Goal: Entertainment & Leisure: Consume media (video, audio)

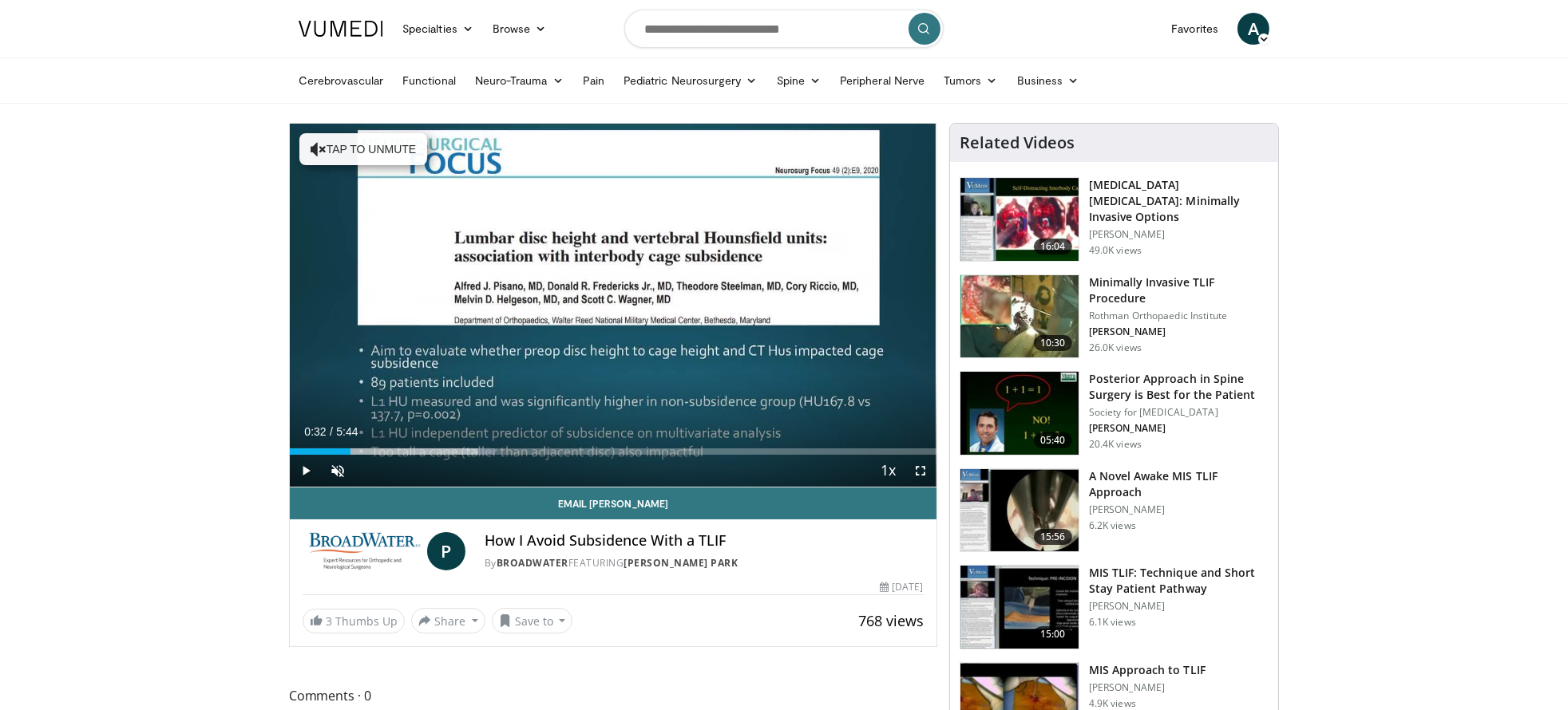
drag, startPoint x: 299, startPoint y: 452, endPoint x: 481, endPoint y: 436, distance: 182.7
click at [481, 455] on div "Current Time 0:32 / Duration 5:44 Play Skip Backward Skip Forward Unmute 0% Loa…" at bounding box center [613, 471] width 647 height 32
click at [602, 450] on div "Loaded : 48.98% 1:48 2:47" at bounding box center [613, 452] width 647 height 7
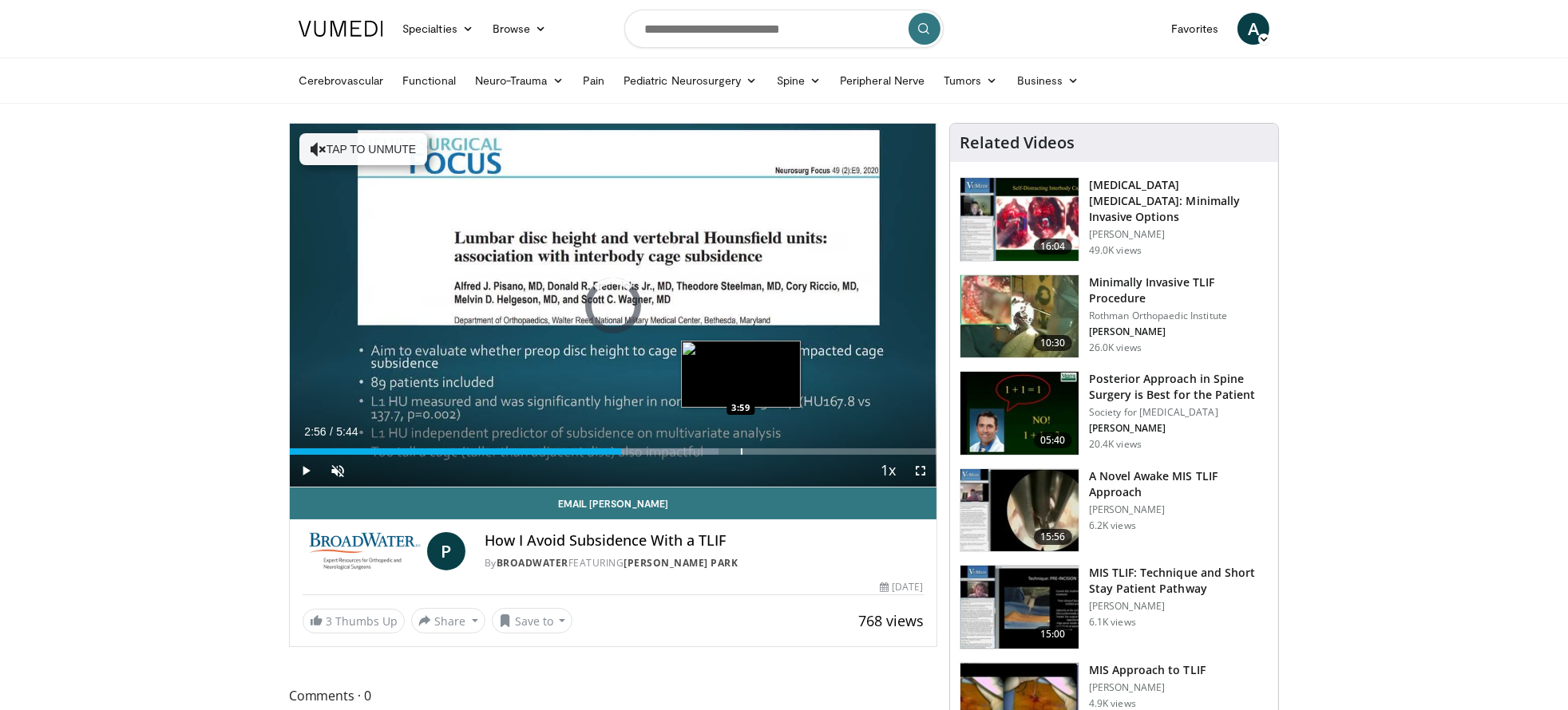
drag, startPoint x: 621, startPoint y: 449, endPoint x: 757, endPoint y: 443, distance: 136.1
click at [757, 443] on div "Loaded : 66.27% 3:55 3:59" at bounding box center [613, 448] width 647 height 15
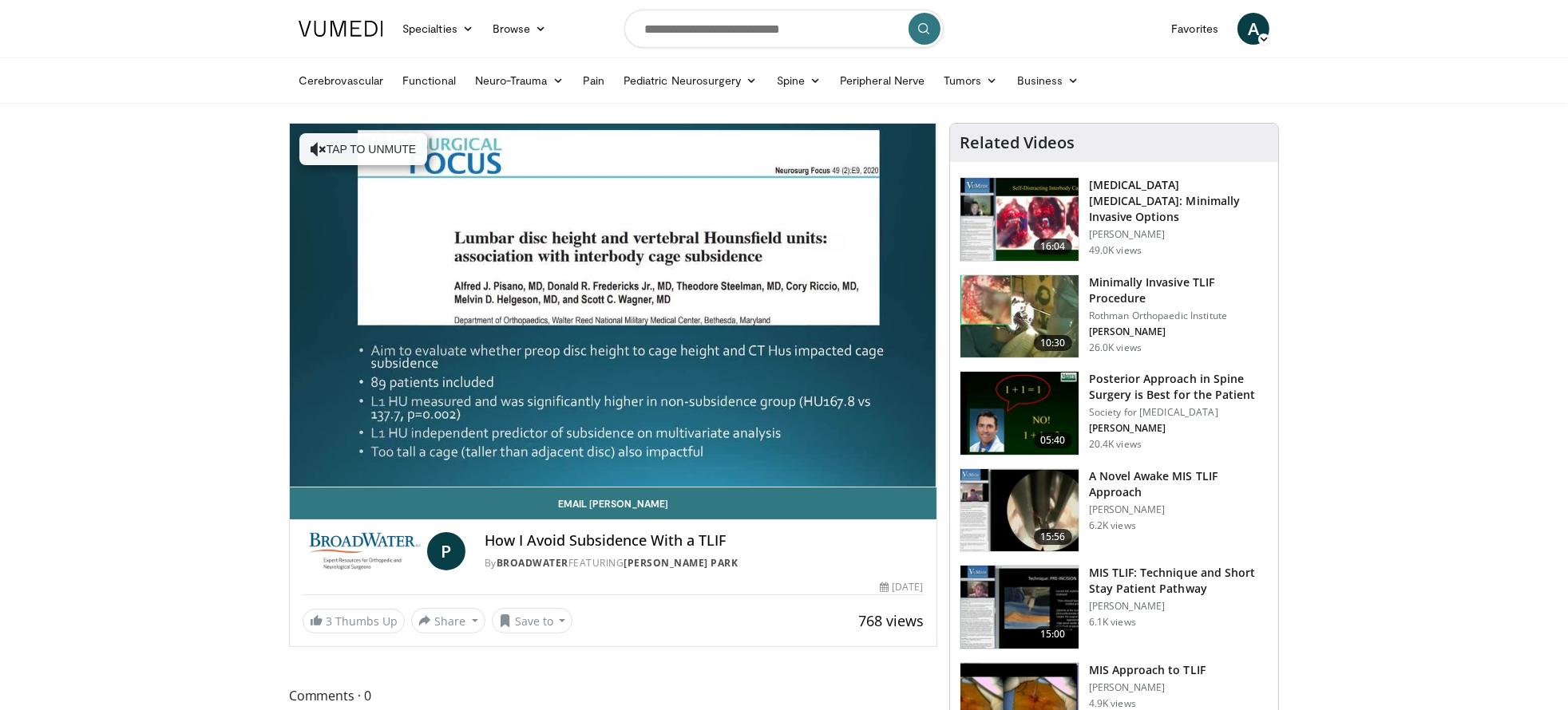
click at [1046, 216] on img at bounding box center [1020, 219] width 119 height 83
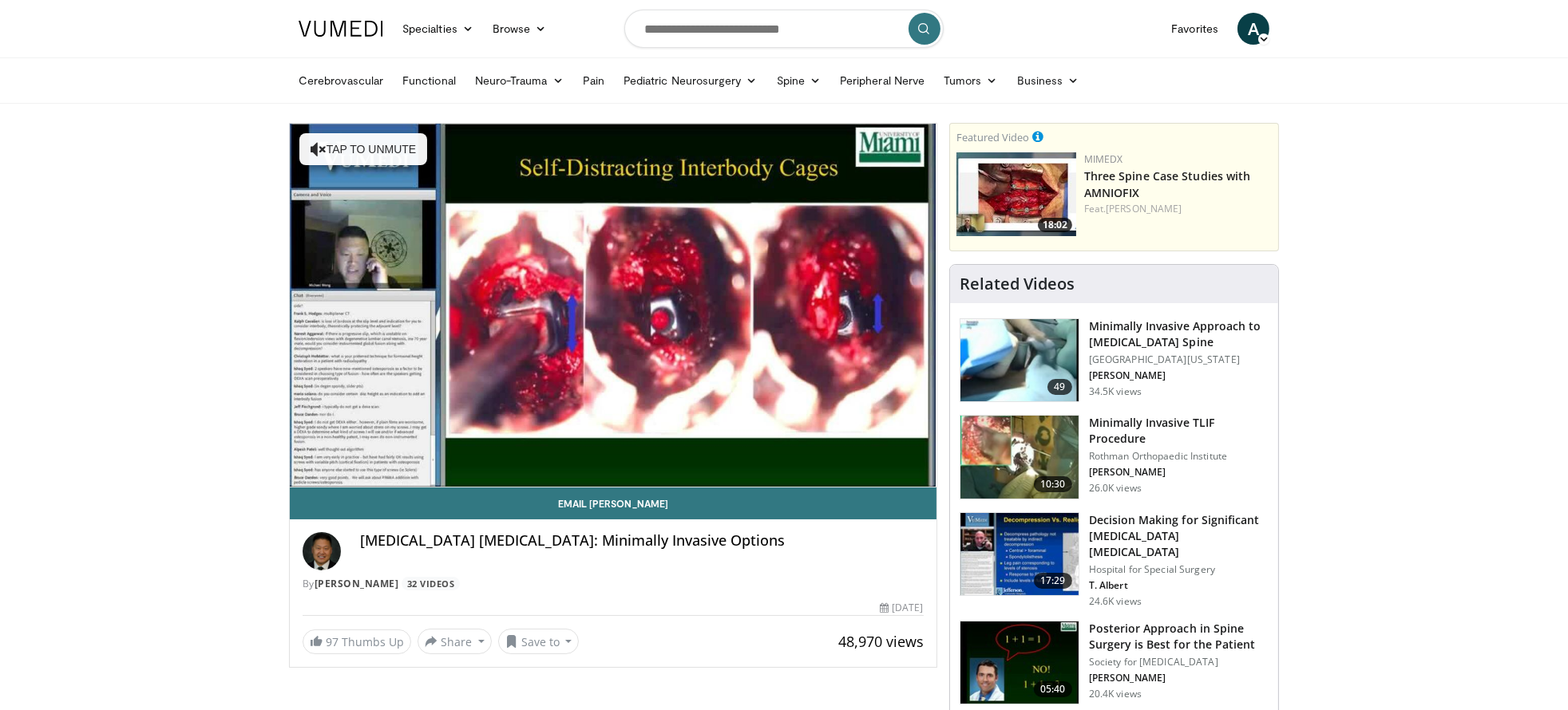
click at [1018, 341] on img at bounding box center [1020, 360] width 119 height 83
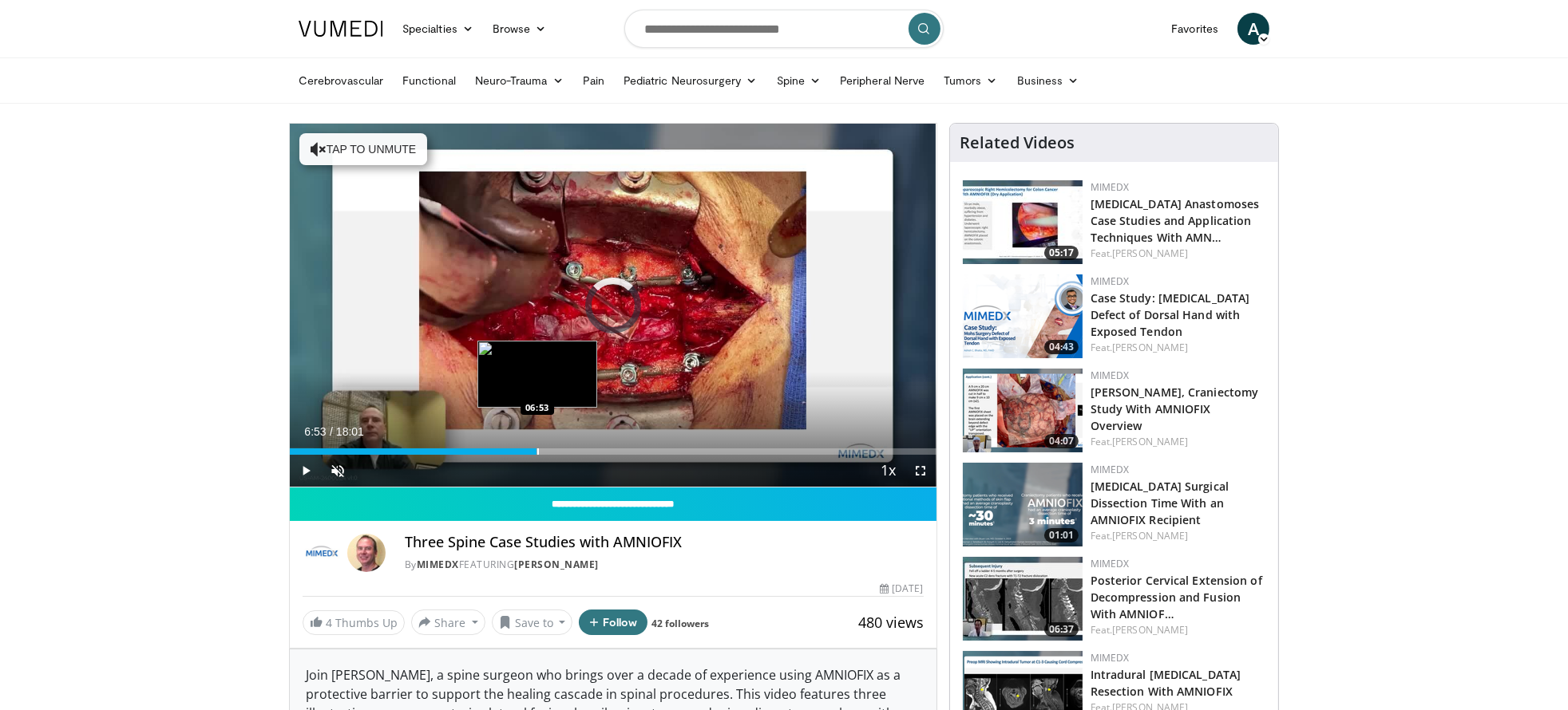
click at [537, 450] on div "Progress Bar" at bounding box center [538, 452] width 2 height 7
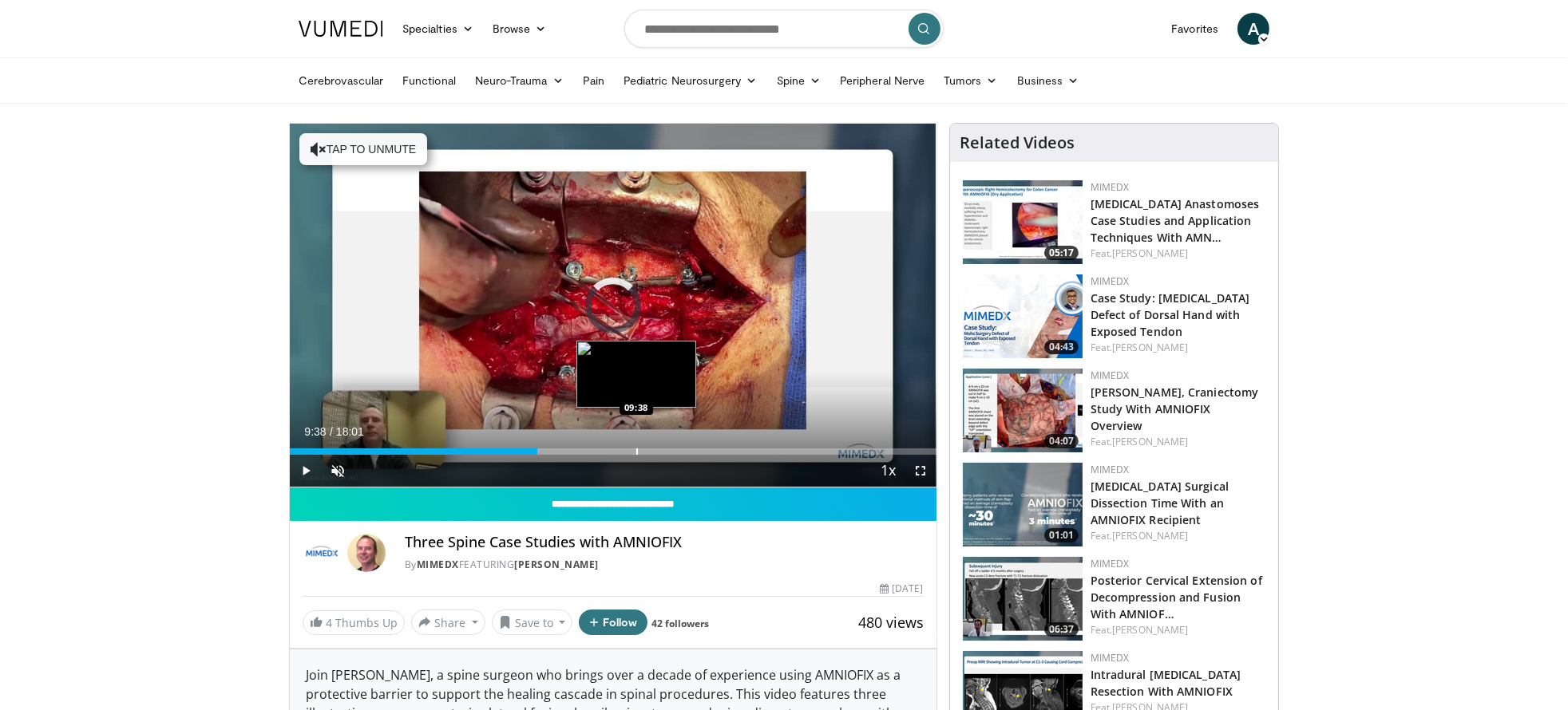
click at [636, 453] on div "Progress Bar" at bounding box center [637, 452] width 2 height 7
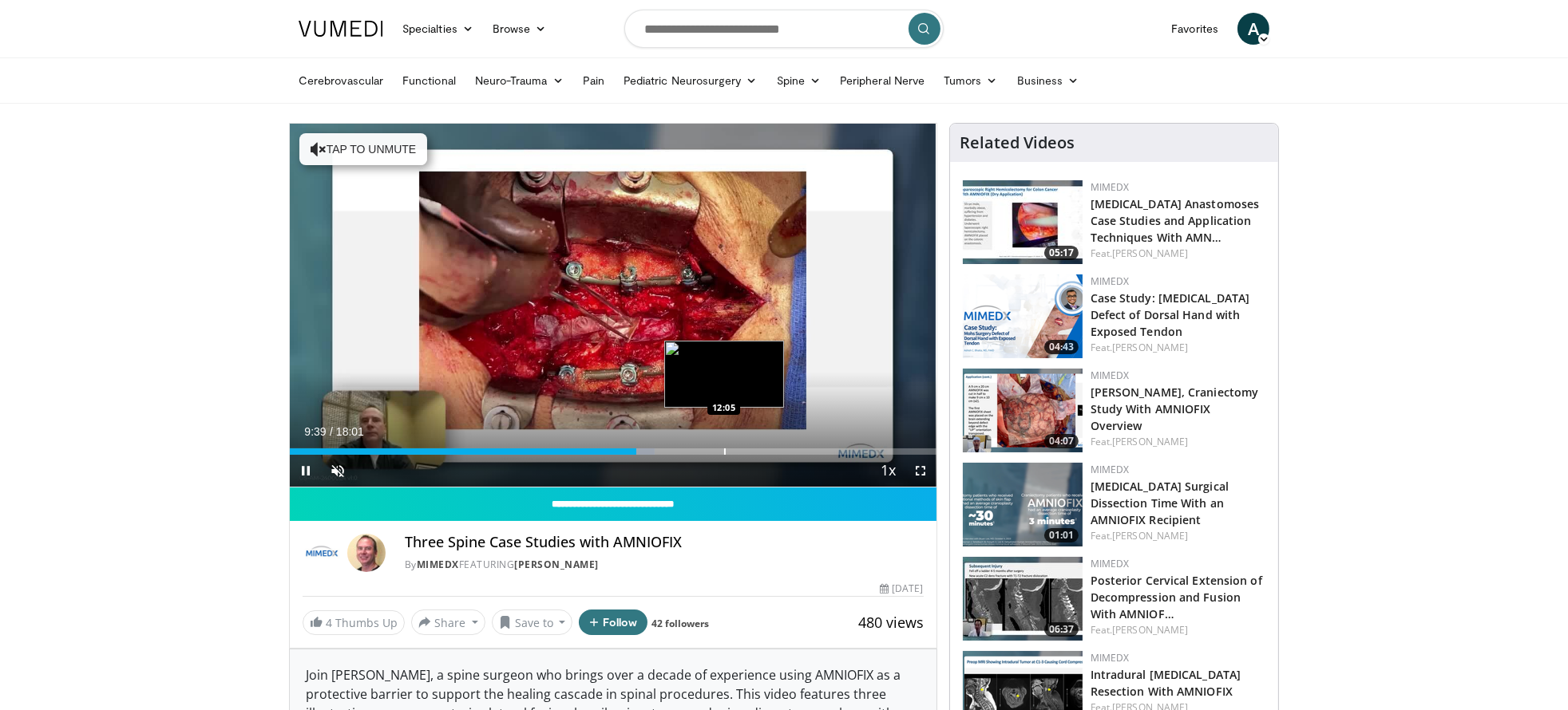
click at [726, 452] on div "Loaded : 56.48% 09:39 12:05" at bounding box center [613, 452] width 647 height 7
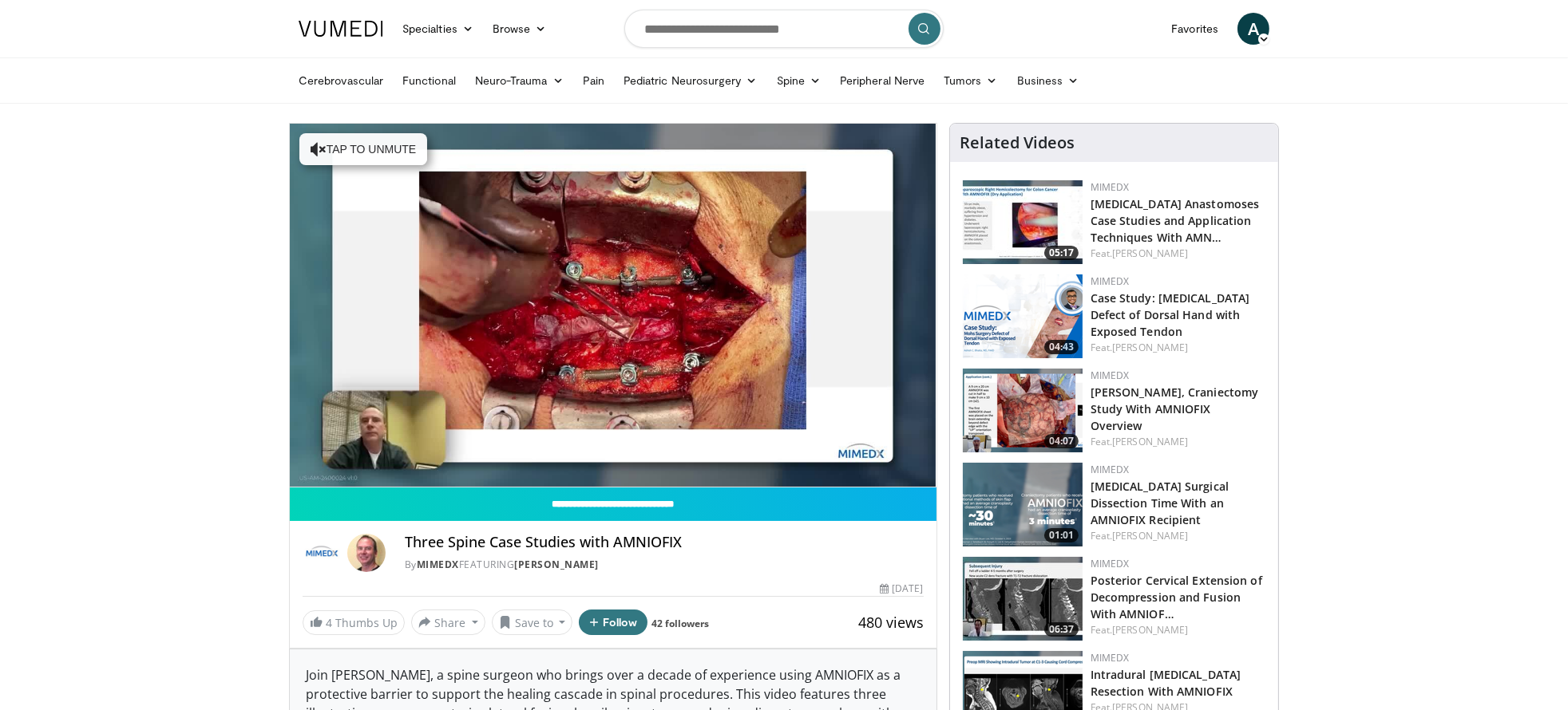
click at [784, 448] on video-js "**********" at bounding box center [613, 305] width 647 height 364
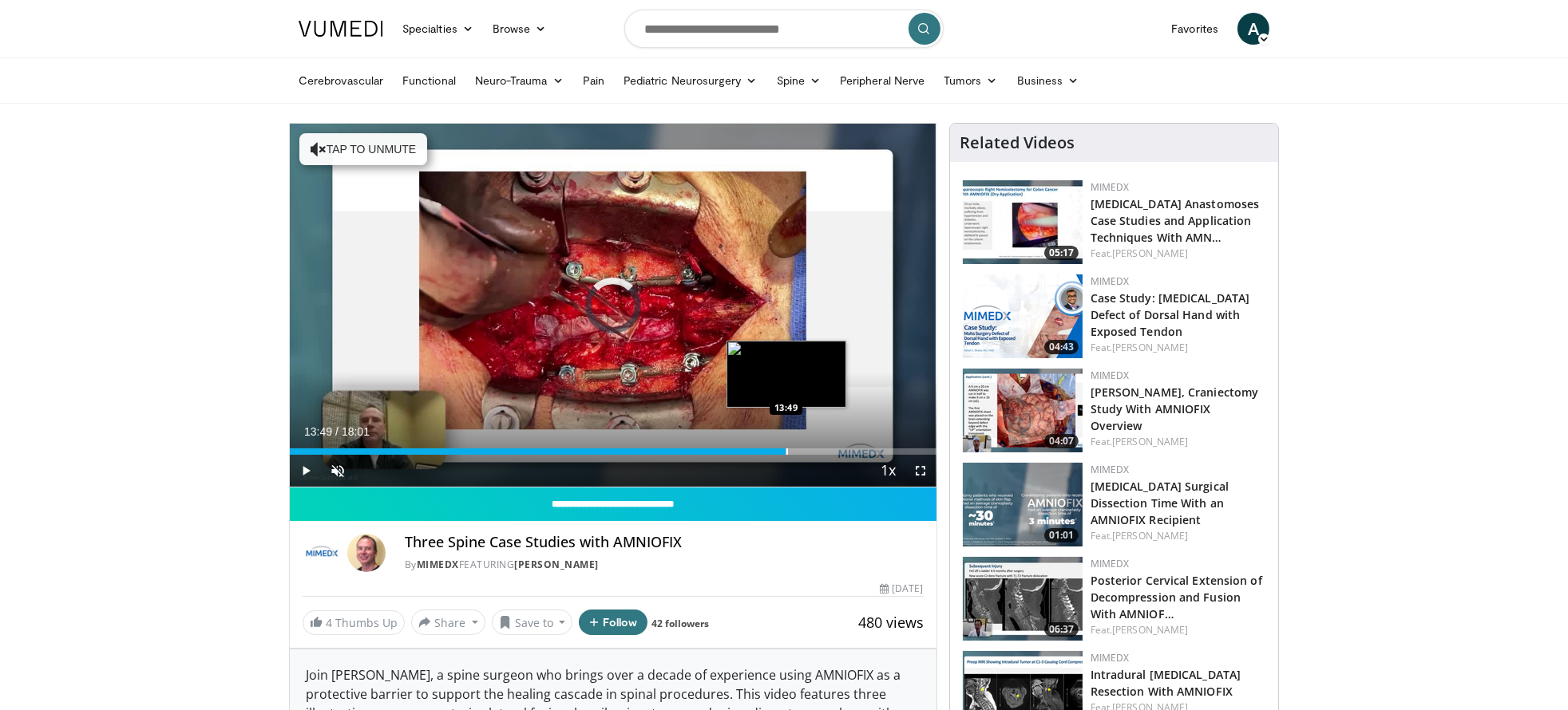
click at [787, 453] on div "Progress Bar" at bounding box center [788, 452] width 2 height 7
click at [835, 451] on div "Progress Bar" at bounding box center [836, 452] width 2 height 7
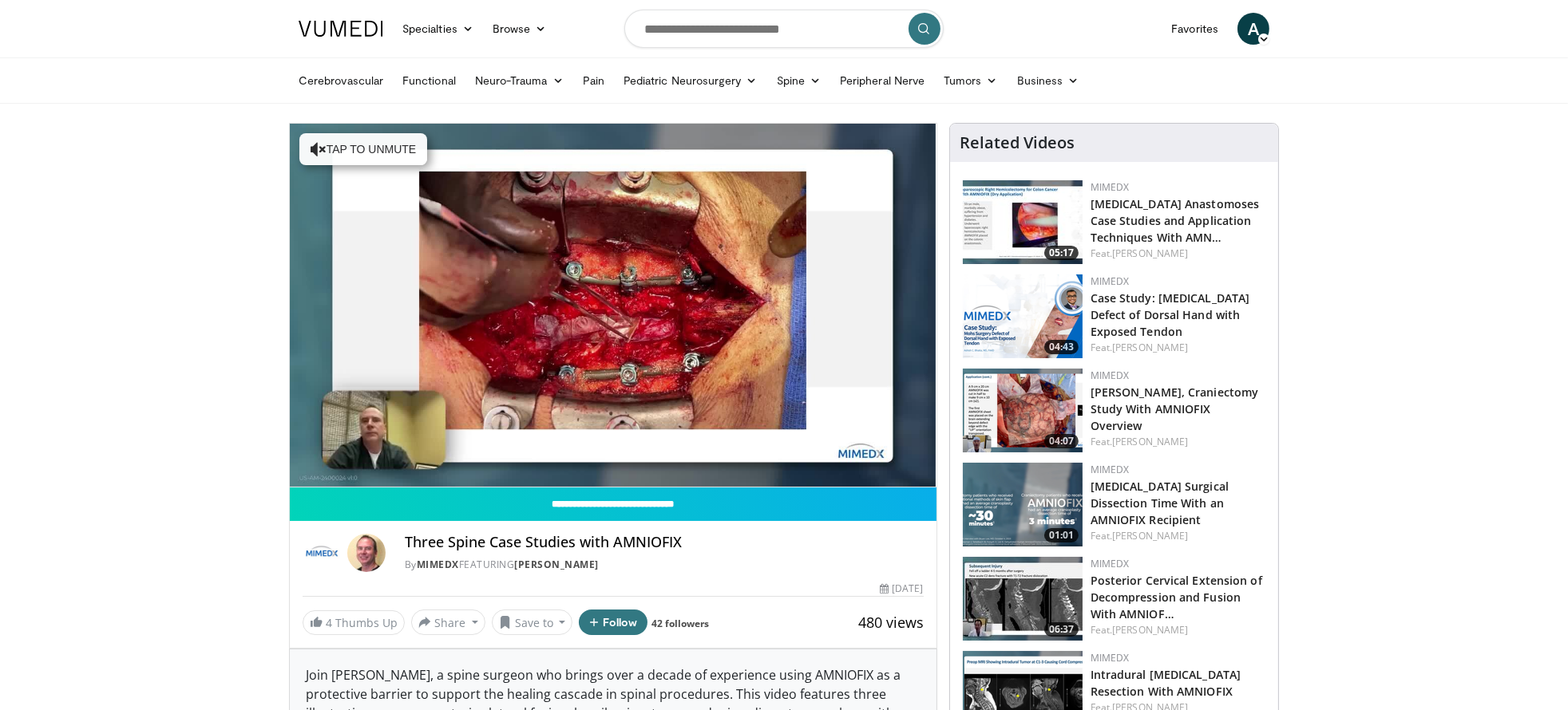
click at [863, 447] on video-js "**********" at bounding box center [613, 305] width 647 height 364
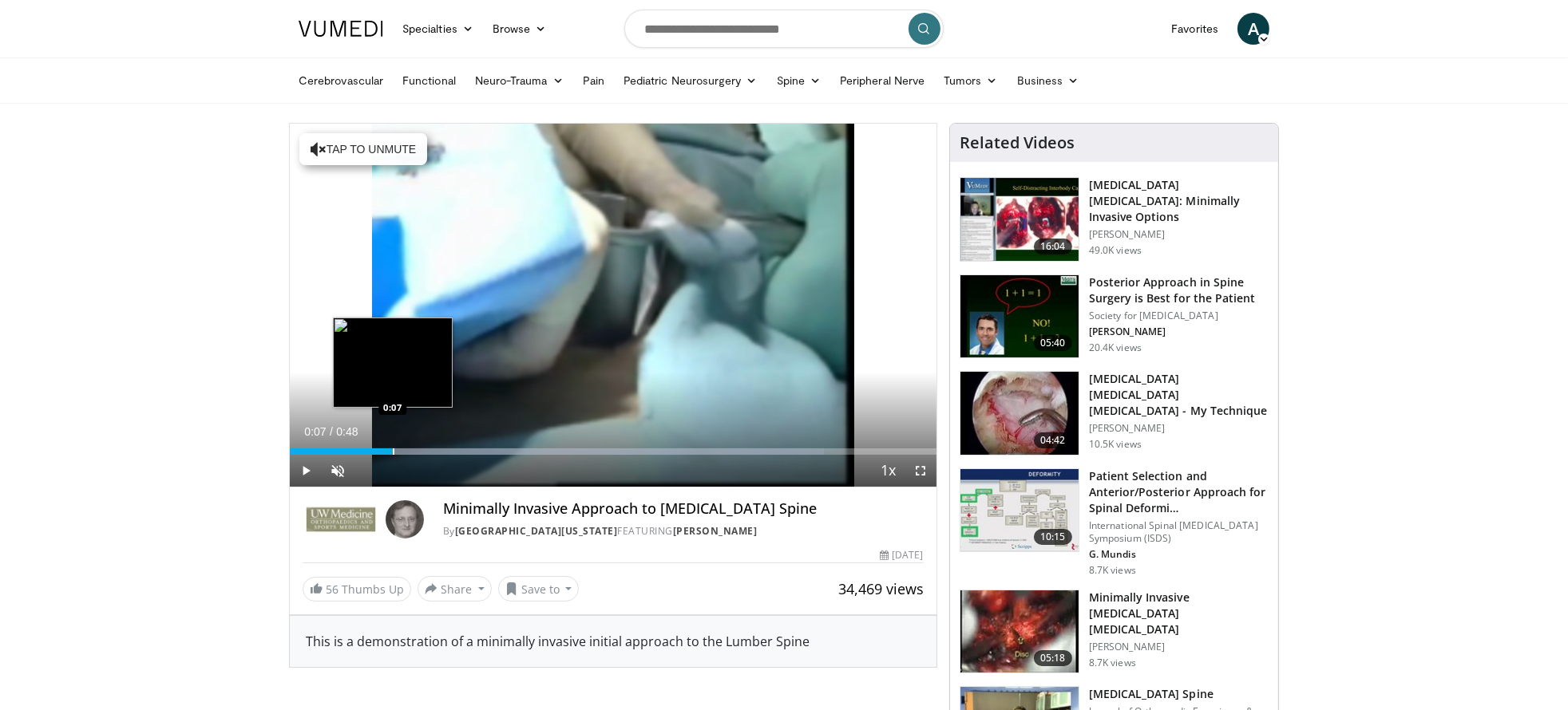
click at [391, 451] on div "Progress Bar" at bounding box center [556, 452] width 534 height 7
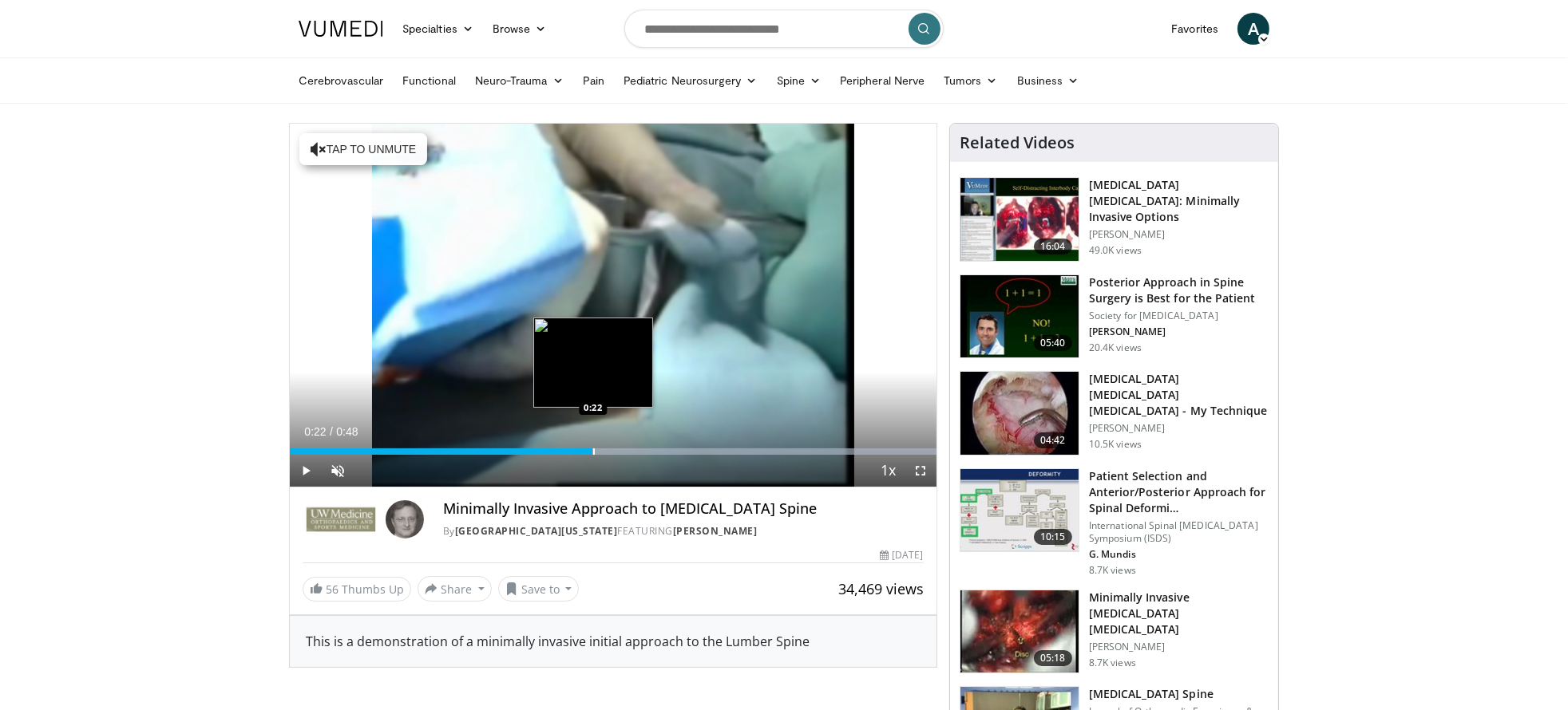
click at [593, 452] on div "Progress Bar" at bounding box center [594, 452] width 2 height 7
click at [696, 457] on div "Current Time 0:23 / Duration 0:48 Pause Skip Backward Skip Forward Unmute Loade…" at bounding box center [613, 471] width 647 height 32
click at [781, 455] on div "Current Time 0:24 / Duration 0:48 Pause Skip Backward Skip Forward Unmute Loade…" at bounding box center [613, 471] width 647 height 32
